Goal: Check status: Check status

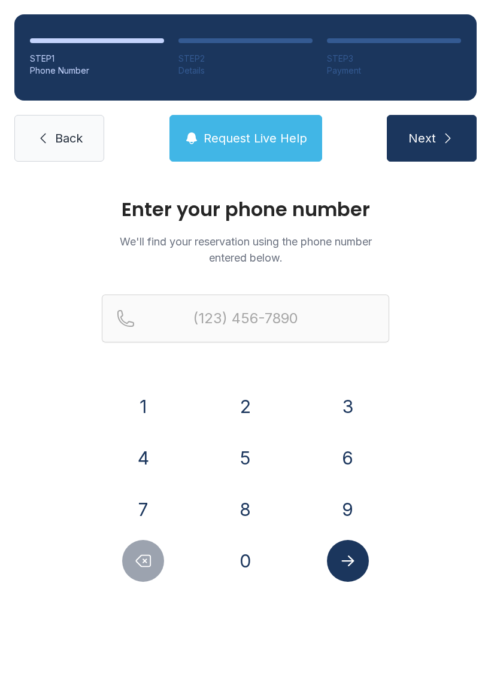
click at [342, 447] on button "6" at bounding box center [348, 458] width 42 height 42
click at [149, 487] on div "1 2 3 4 5 6 7 8 9 0" at bounding box center [245, 483] width 287 height 196
click at [248, 501] on button "8" at bounding box center [245, 509] width 42 height 42
click at [144, 564] on icon "Delete number" at bounding box center [143, 561] width 18 height 18
click at [147, 498] on button "7" at bounding box center [143, 509] width 42 height 42
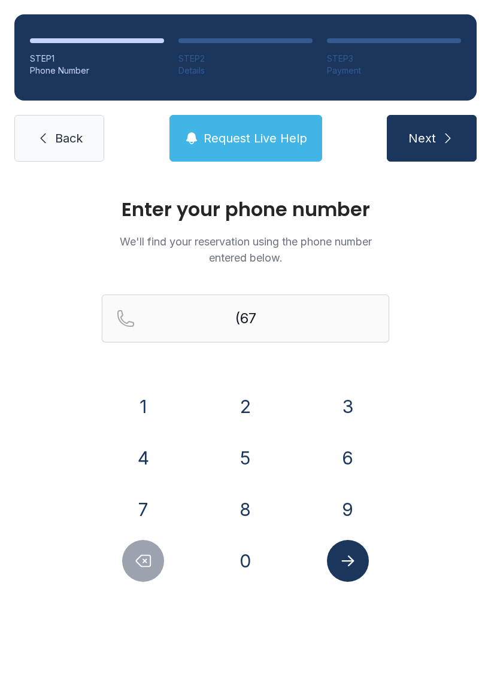
click at [252, 501] on button "8" at bounding box center [245, 509] width 42 height 42
click at [242, 455] on button "5" at bounding box center [245, 458] width 42 height 42
click at [139, 501] on button "7" at bounding box center [143, 509] width 42 height 42
click at [130, 455] on button "4" at bounding box center [143, 458] width 42 height 42
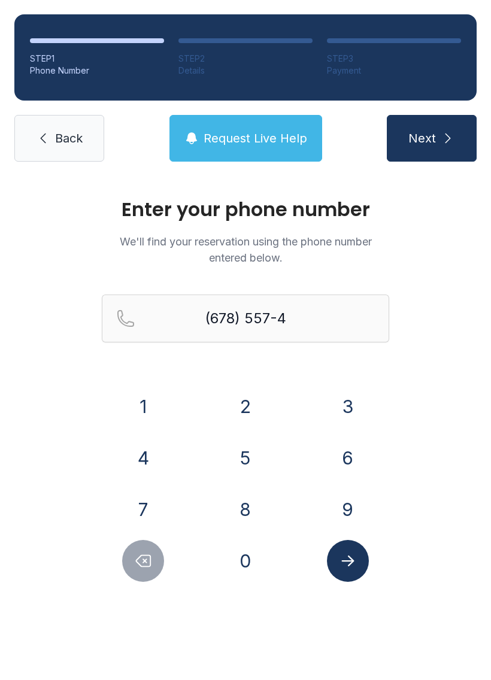
click at [358, 504] on button "9" at bounding box center [348, 509] width 42 height 42
click at [253, 577] on button "0" at bounding box center [245, 561] width 42 height 42
click at [133, 495] on button "7" at bounding box center [143, 509] width 42 height 42
type input "[PHONE_NUMBER]"
click at [355, 580] on button "Submit lookup form" at bounding box center [348, 561] width 42 height 42
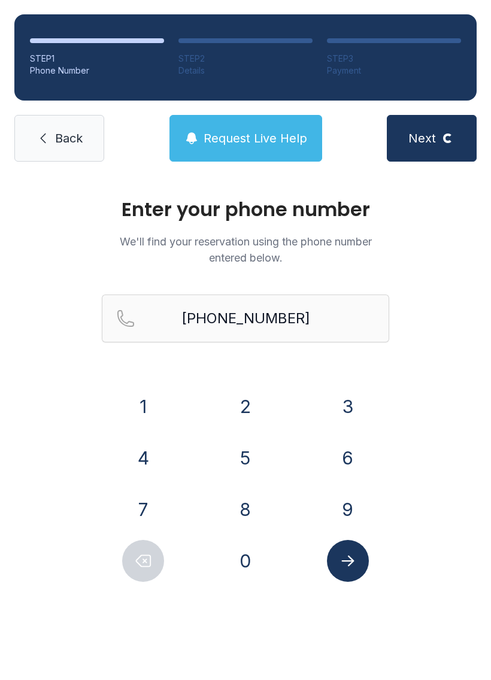
click at [357, 582] on div "Enter your phone number We'll find your reservation using the phone number ente…" at bounding box center [245, 402] width 491 height 453
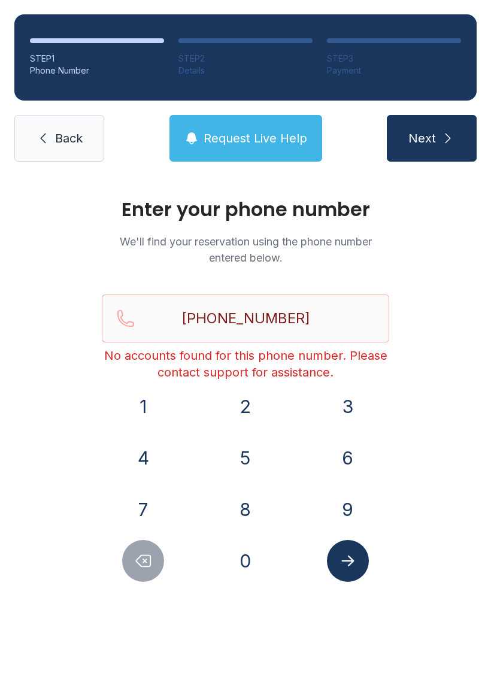
click at [71, 135] on span "Back" at bounding box center [69, 138] width 28 height 17
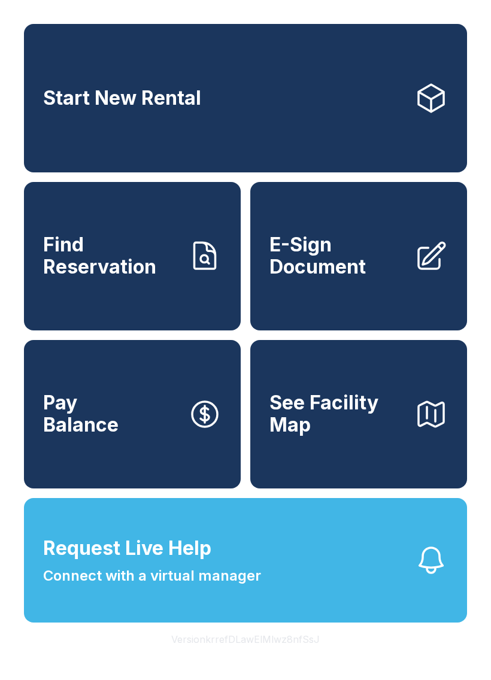
click at [115, 275] on span "Find Reservation" at bounding box center [110, 256] width 135 height 44
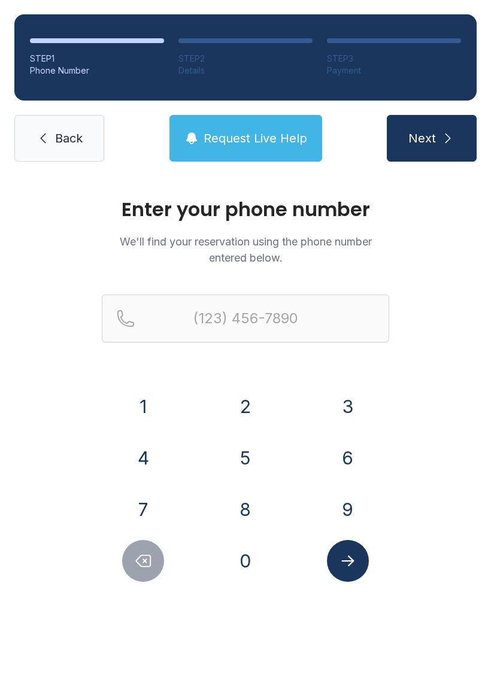
click at [154, 443] on button "4" at bounding box center [143, 458] width 42 height 42
click at [246, 552] on button "0" at bounding box center [245, 561] width 42 height 42
click at [148, 448] on button "4" at bounding box center [143, 458] width 42 height 42
click at [333, 451] on button "6" at bounding box center [348, 458] width 42 height 42
click at [153, 440] on button "4" at bounding box center [143, 458] width 42 height 42
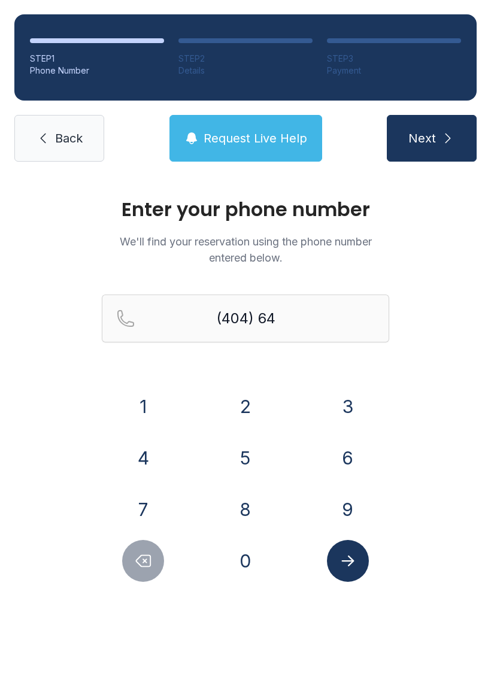
click at [336, 406] on button "3" at bounding box center [348, 406] width 42 height 42
click at [242, 511] on button "8" at bounding box center [245, 509] width 42 height 42
click at [251, 556] on button "0" at bounding box center [245, 561] width 42 height 42
click at [251, 558] on button "0" at bounding box center [245, 561] width 42 height 42
click at [137, 398] on button "1" at bounding box center [143, 406] width 42 height 42
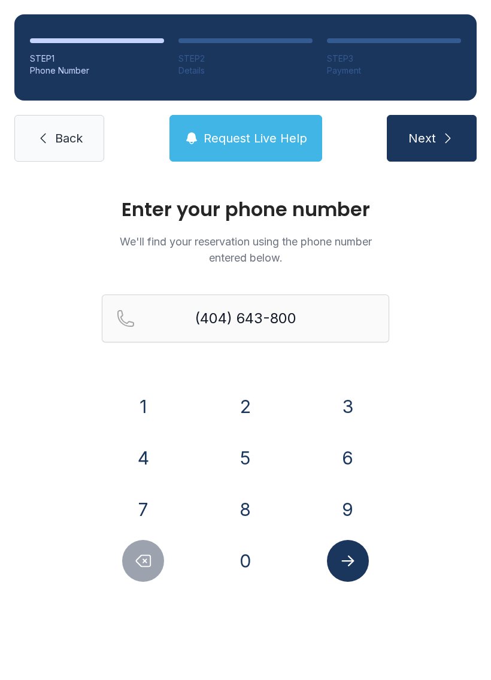
type input "[PHONE_NUMBER]"
click at [348, 564] on icon "Submit lookup form" at bounding box center [348, 561] width 18 height 18
